Goal: Information Seeking & Learning: Check status

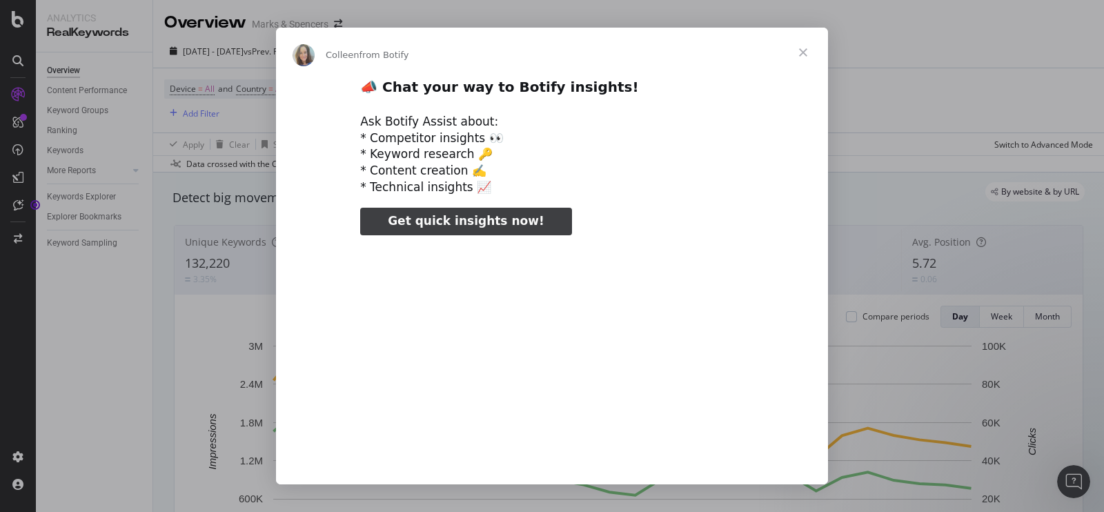
type input "1356023"
click at [803, 47] on span "Close" at bounding box center [803, 53] width 50 height 50
